Goal: Transaction & Acquisition: Purchase product/service

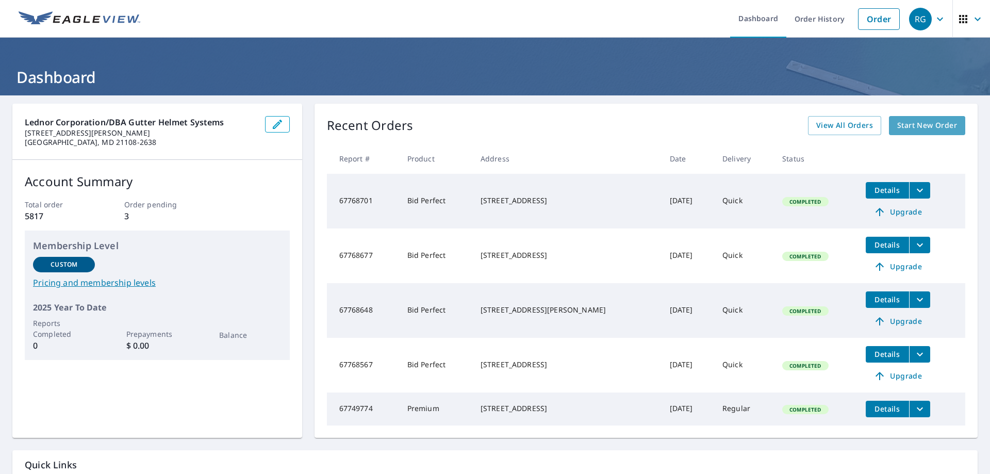
click at [926, 128] on span "Start New Order" at bounding box center [927, 125] width 60 height 13
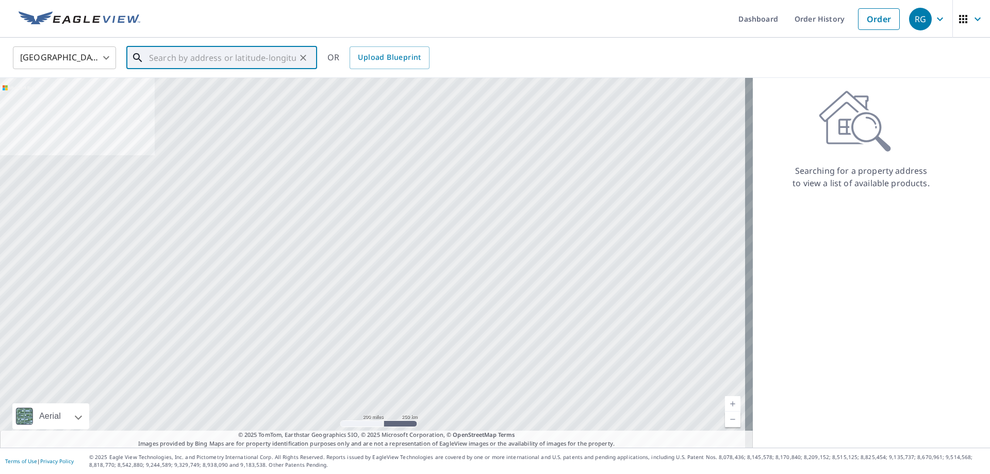
click at [199, 51] on input "text" at bounding box center [222, 57] width 147 height 29
paste input "[STREET_ADDRESS]"
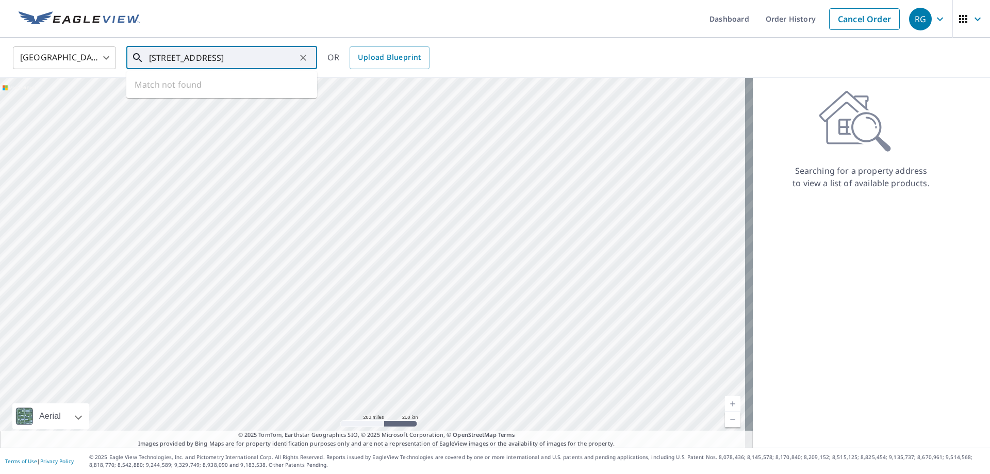
scroll to position [0, 42]
click at [218, 89] on span "[STREET_ADDRESS]" at bounding box center [228, 87] width 162 height 12
type input "[STREET_ADDRESS][PERSON_NAME]"
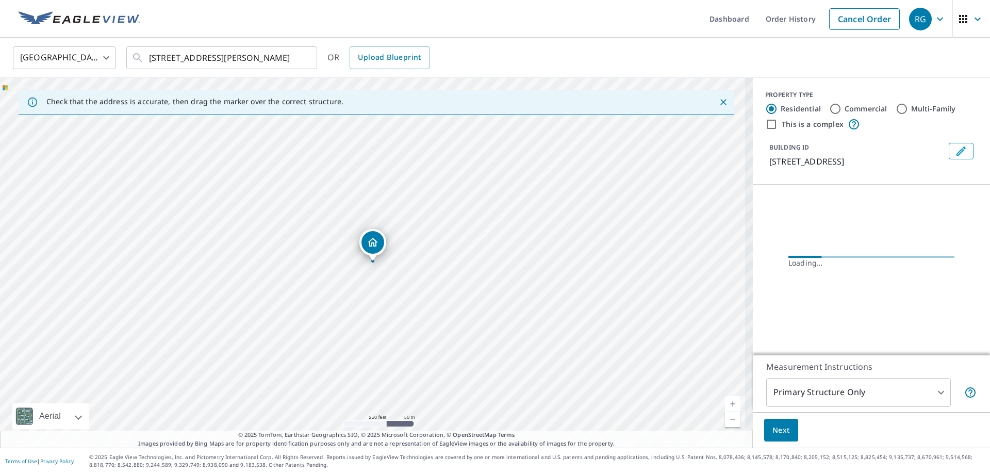
scroll to position [0, 0]
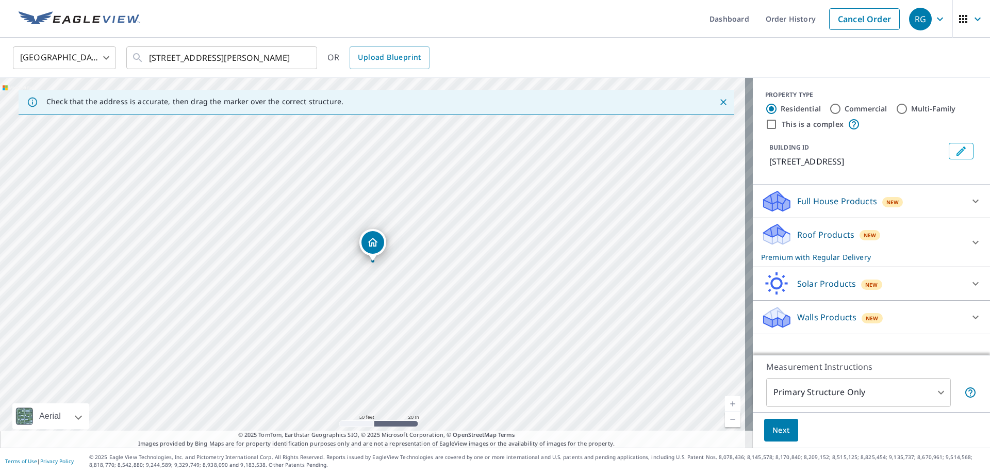
click at [971, 202] on icon at bounding box center [976, 201] width 12 height 12
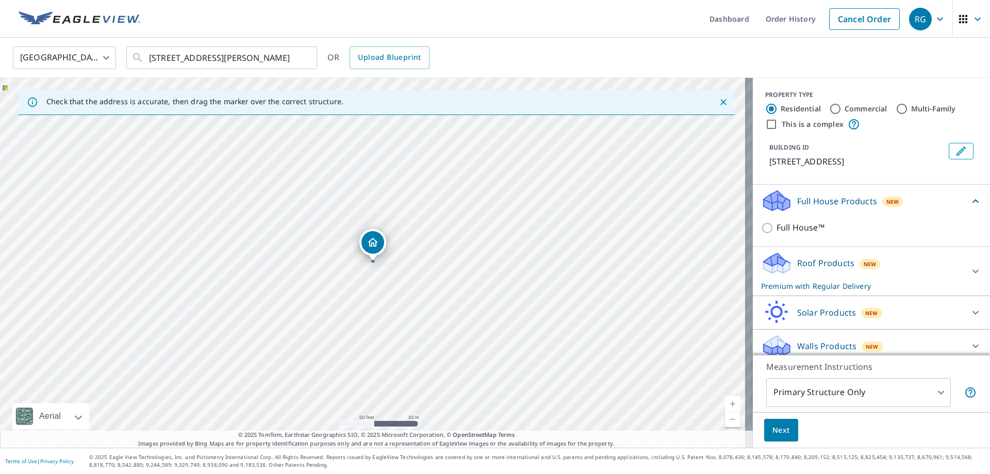
click at [970, 207] on icon at bounding box center [976, 201] width 12 height 12
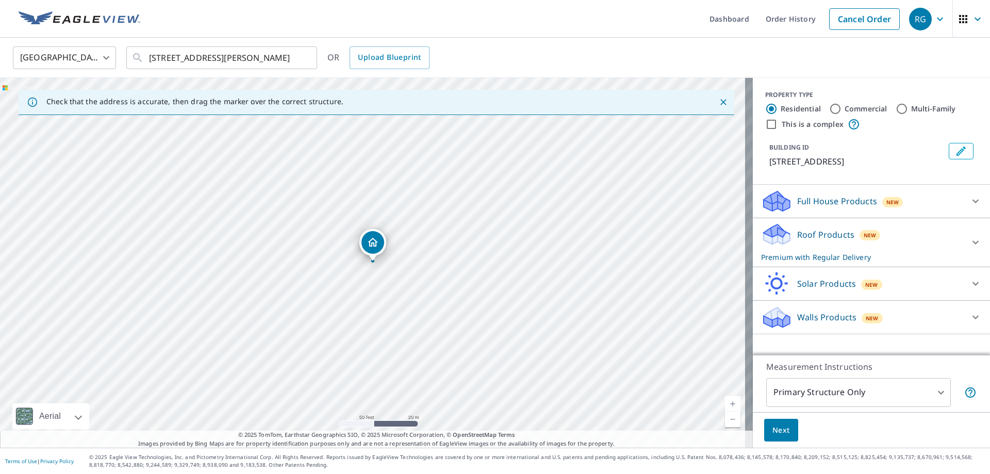
click at [970, 239] on icon at bounding box center [976, 242] width 12 height 12
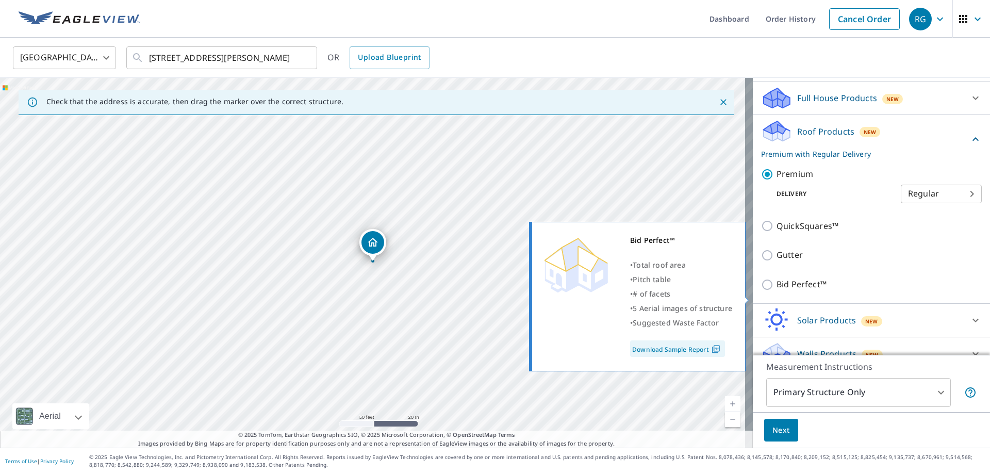
click at [761, 291] on input "Bid Perfect™" at bounding box center [768, 284] width 15 height 12
checkbox input "true"
type input "1"
checkbox input "false"
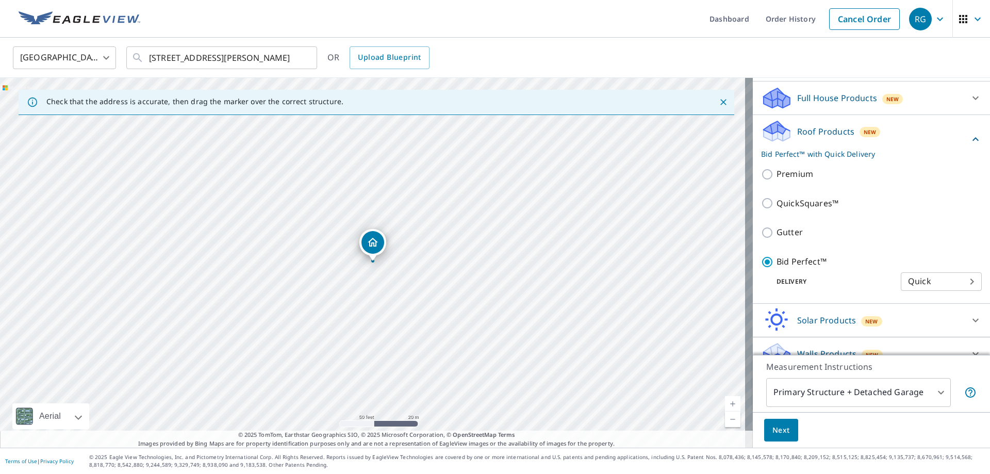
click at [777, 429] on span "Next" at bounding box center [782, 430] width 18 height 13
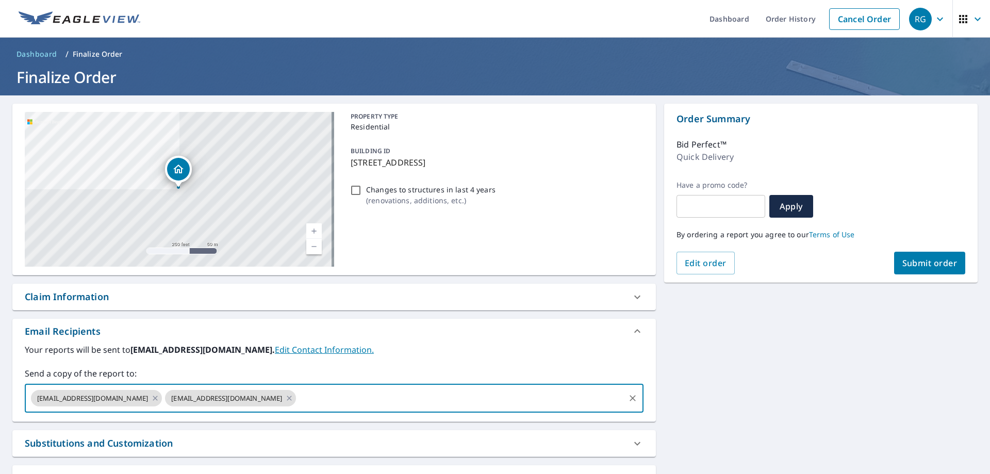
click at [326, 394] on input "text" at bounding box center [461, 398] width 326 height 20
paste input "[EMAIL_ADDRESS][DOMAIN_NAME]"
type input "[EMAIL_ADDRESS][DOMAIN_NAME]"
click at [920, 263] on span "Submit order" at bounding box center [930, 262] width 55 height 11
